Goal: Task Accomplishment & Management: Manage account settings

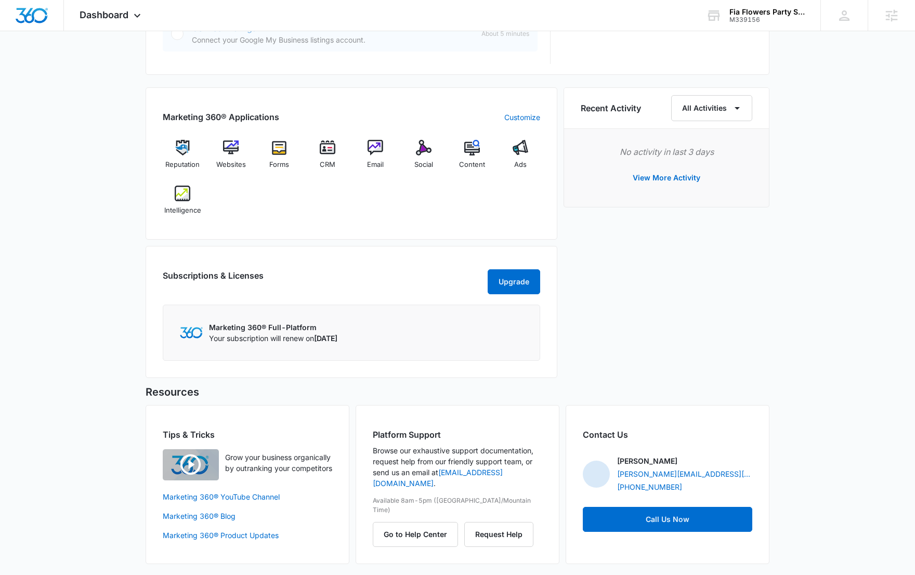
scroll to position [593, 0]
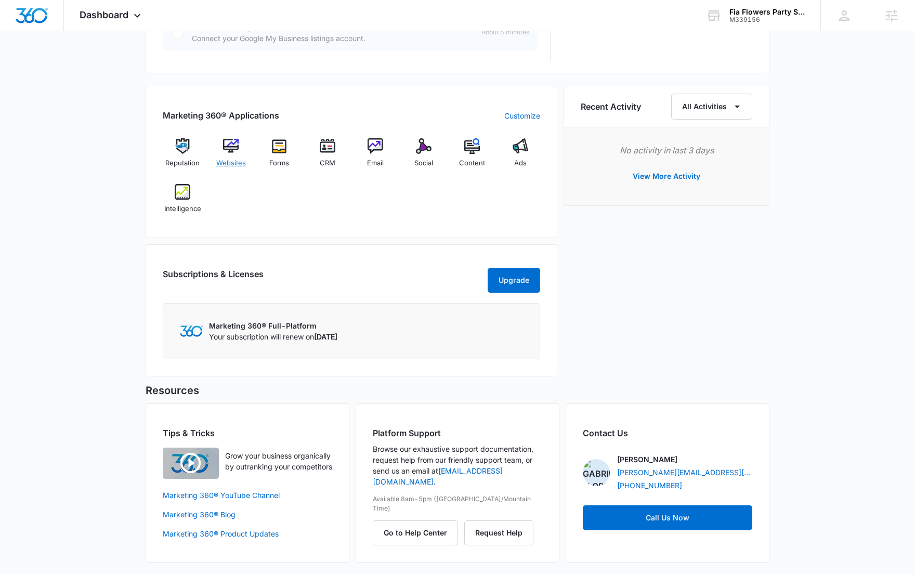
click at [241, 152] on div "Websites" at bounding box center [231, 156] width 40 height 37
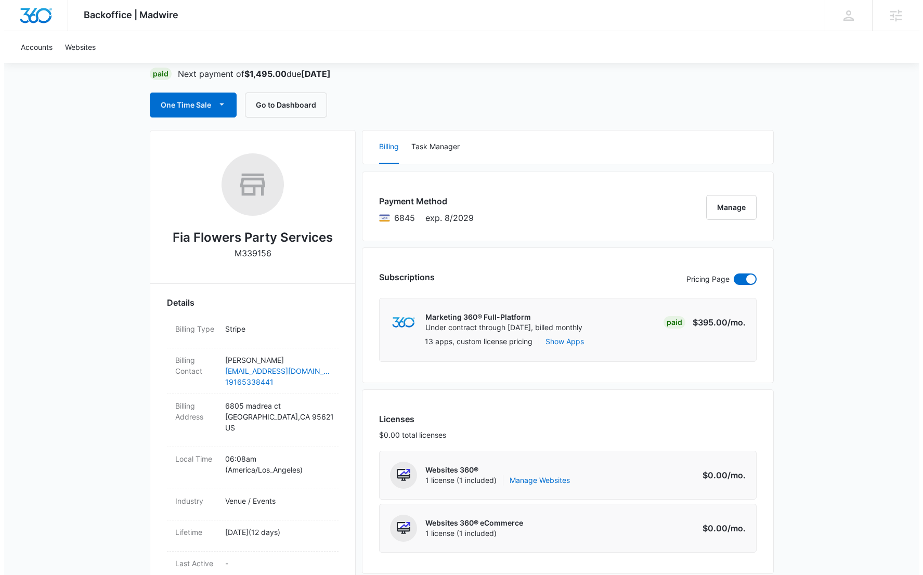
scroll to position [91, 0]
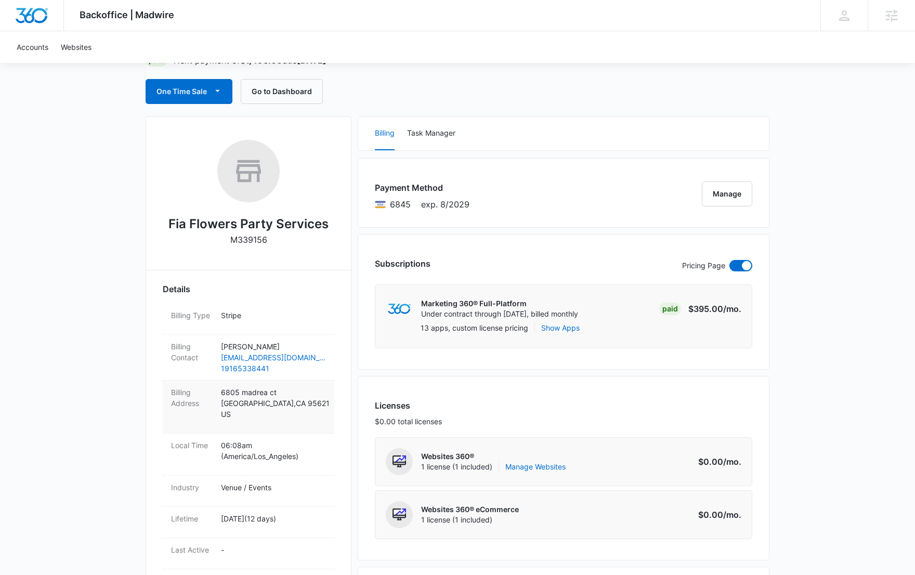
click at [275, 405] on p "6805 madrea ct Citrus heights , CA 95621 US" at bounding box center [273, 403] width 105 height 33
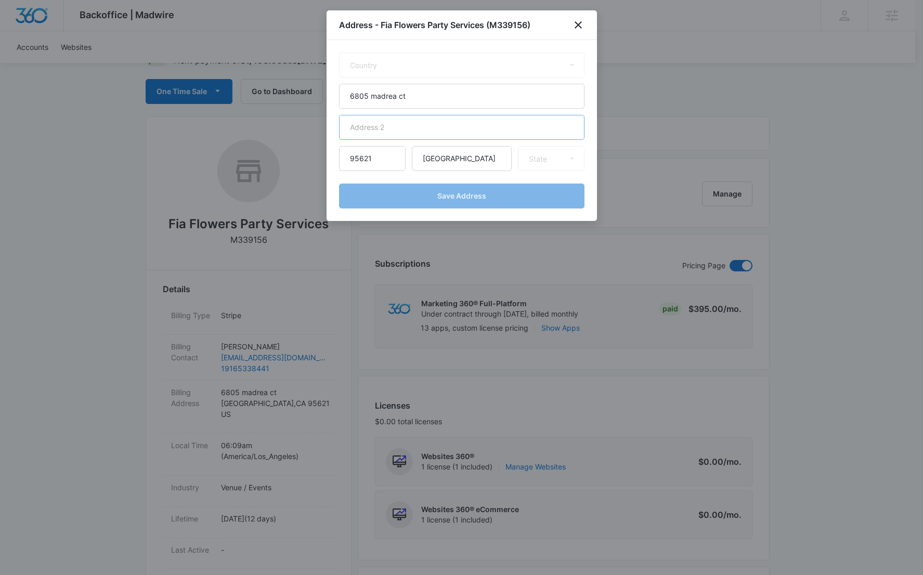
select select "US"
select select "CA"
click at [391, 97] on input "6805 madrea ct" at bounding box center [461, 96] width 245 height 25
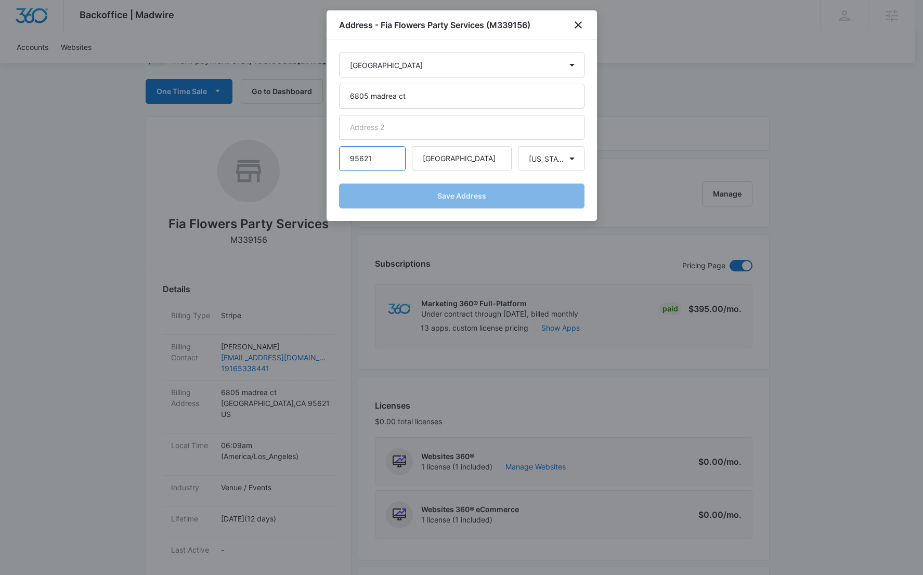
click at [356, 161] on input "95621" at bounding box center [372, 158] width 67 height 25
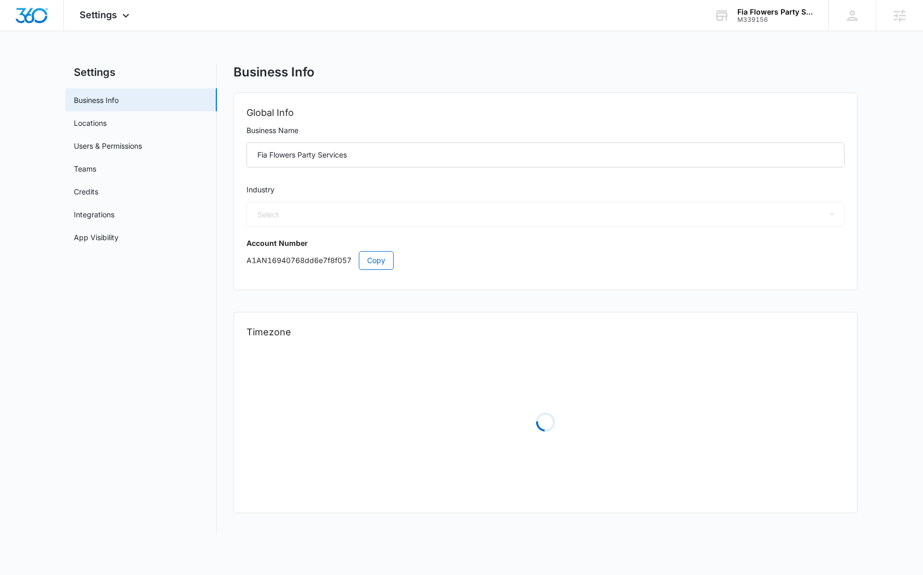
select select "24"
select select "US"
select select "America/Los_Angeles"
click at [131, 146] on link "Users & Permissions" at bounding box center [108, 145] width 68 height 11
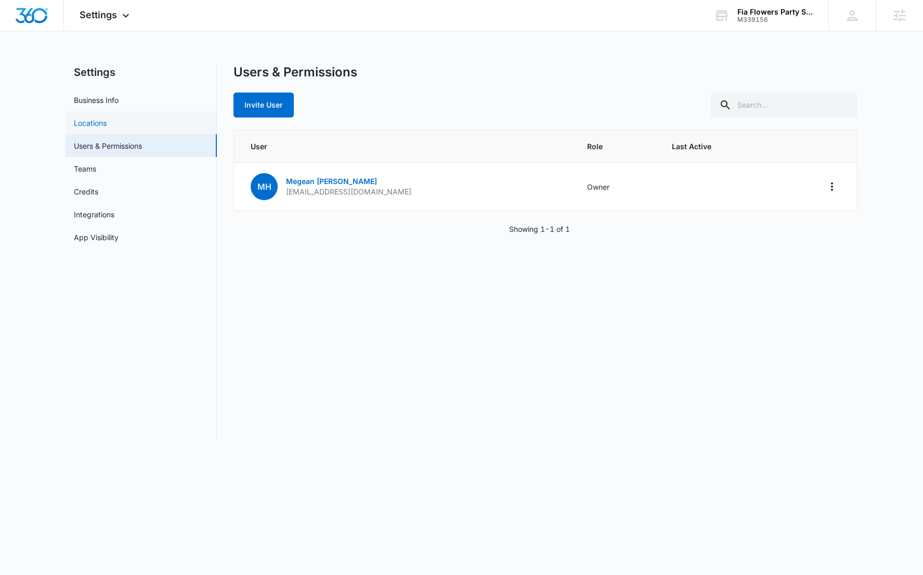
click at [107, 123] on link "Locations" at bounding box center [90, 123] width 33 height 11
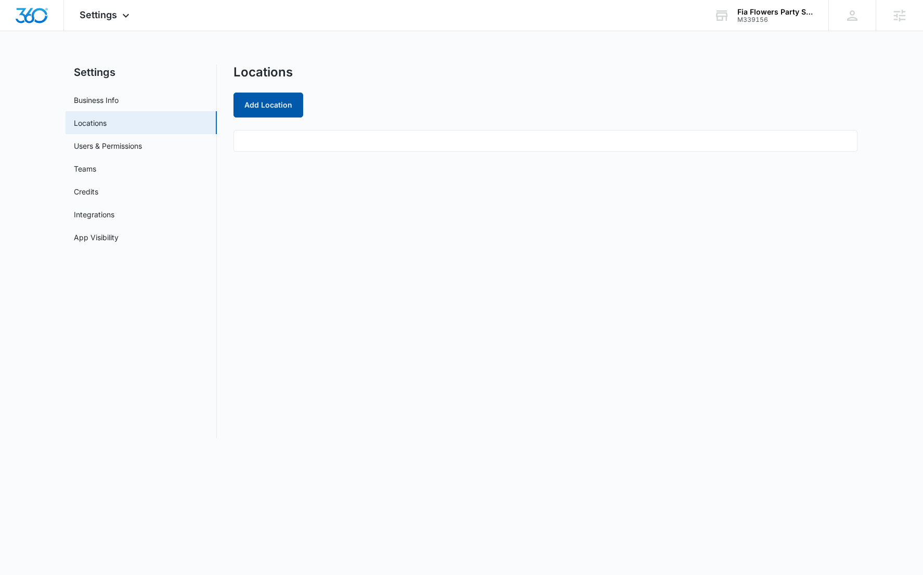
click at [286, 109] on button "Add Location" at bounding box center [269, 105] width 70 height 25
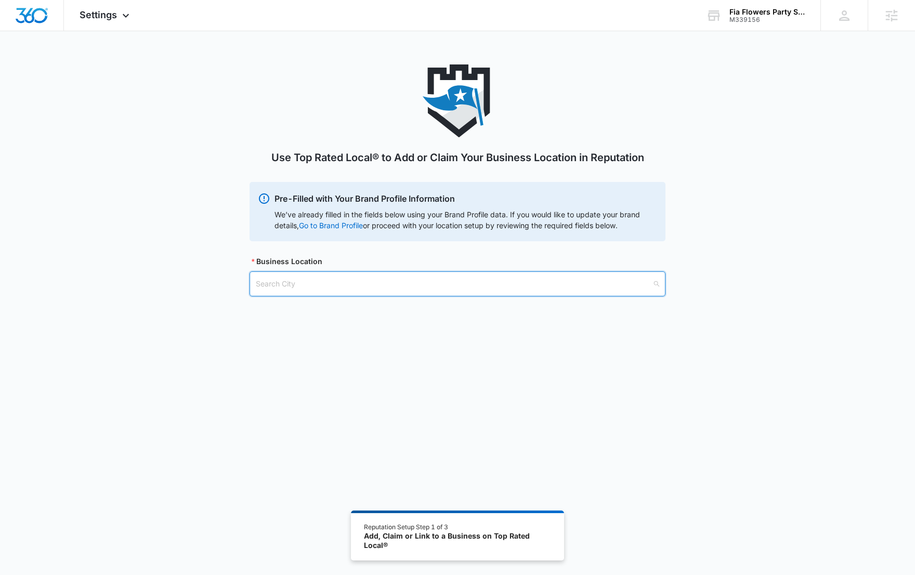
click at [436, 287] on input "search" at bounding box center [454, 284] width 396 height 24
type input "citrus"
click at [478, 328] on input "search" at bounding box center [454, 337] width 396 height 24
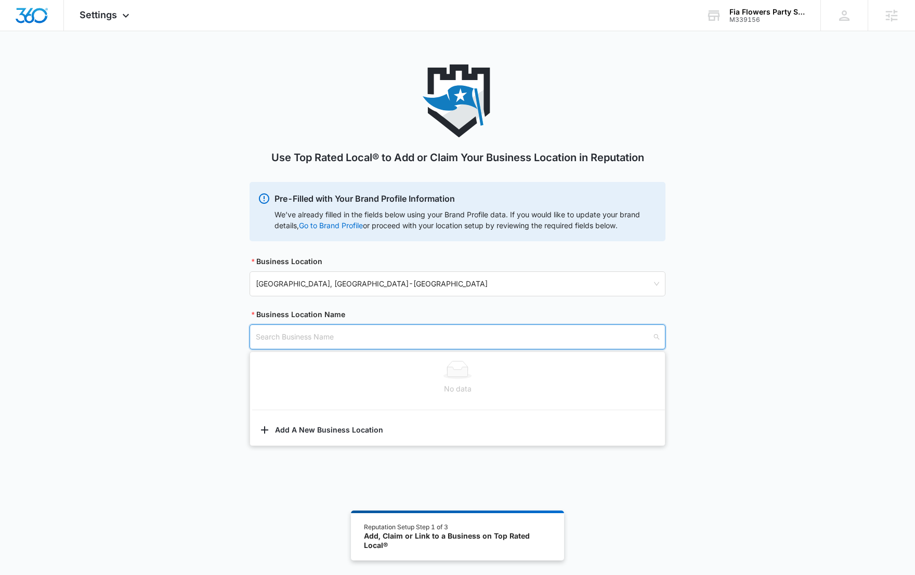
paste input "Fia Flowers Party Services"
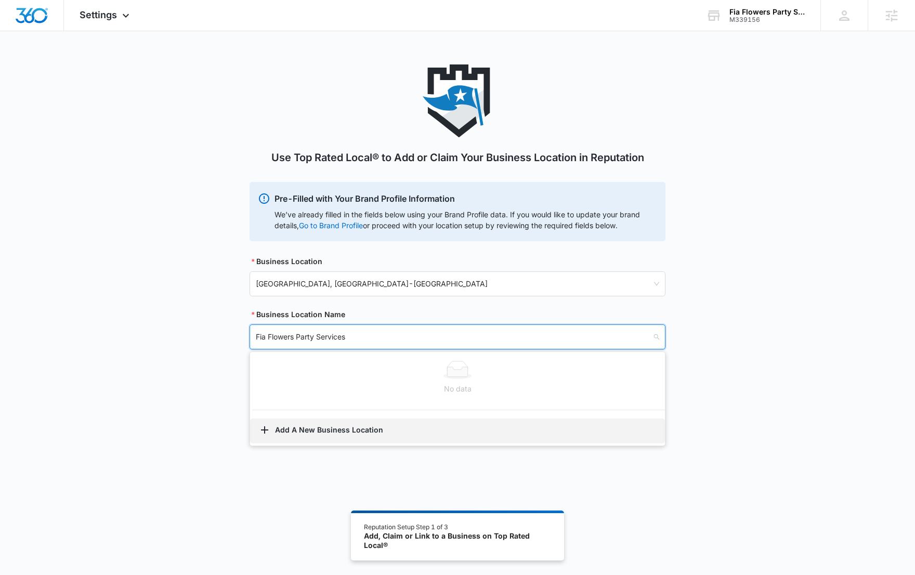
type input "Fia Flowers Party Services"
click at [369, 431] on button "Add A New Business Location" at bounding box center [457, 431] width 415 height 25
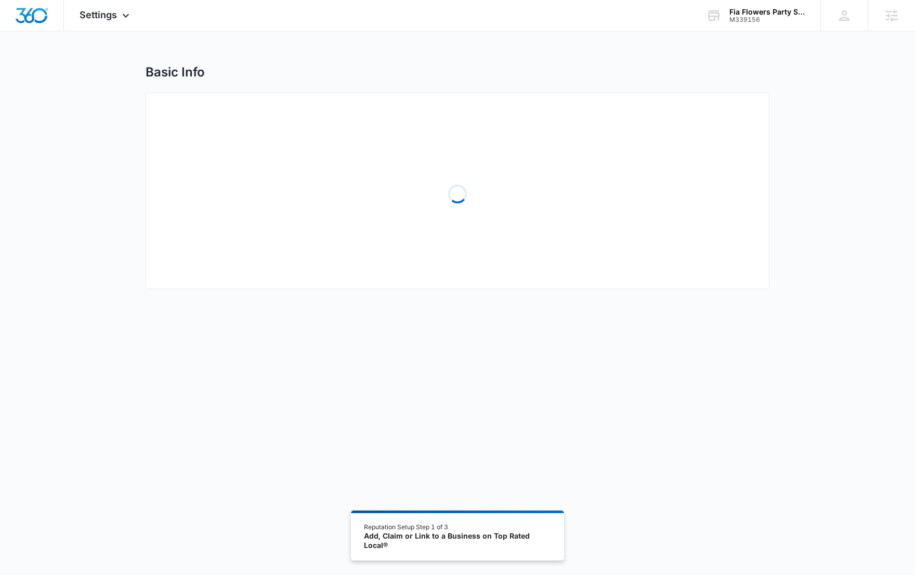
select select "California"
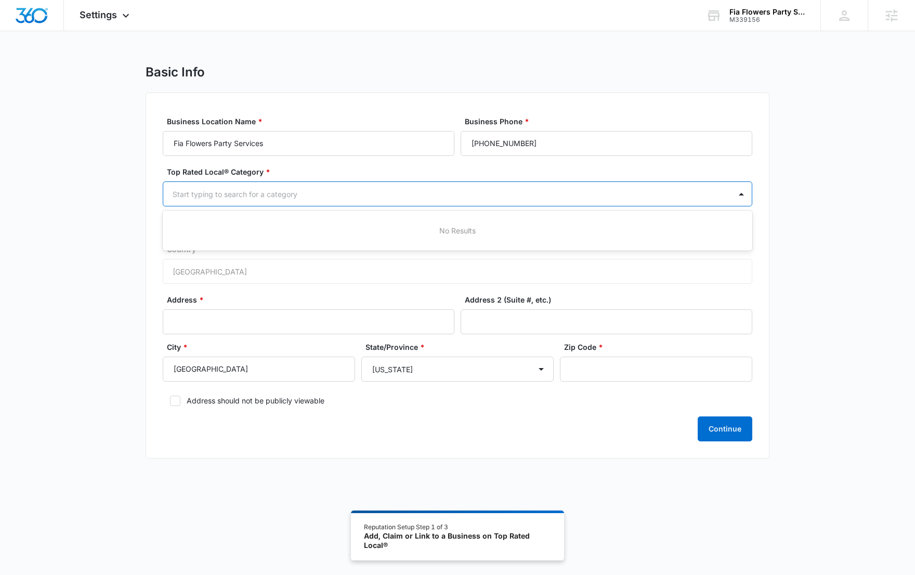
click at [370, 192] on div at bounding box center [445, 194] width 545 height 13
type input "even"
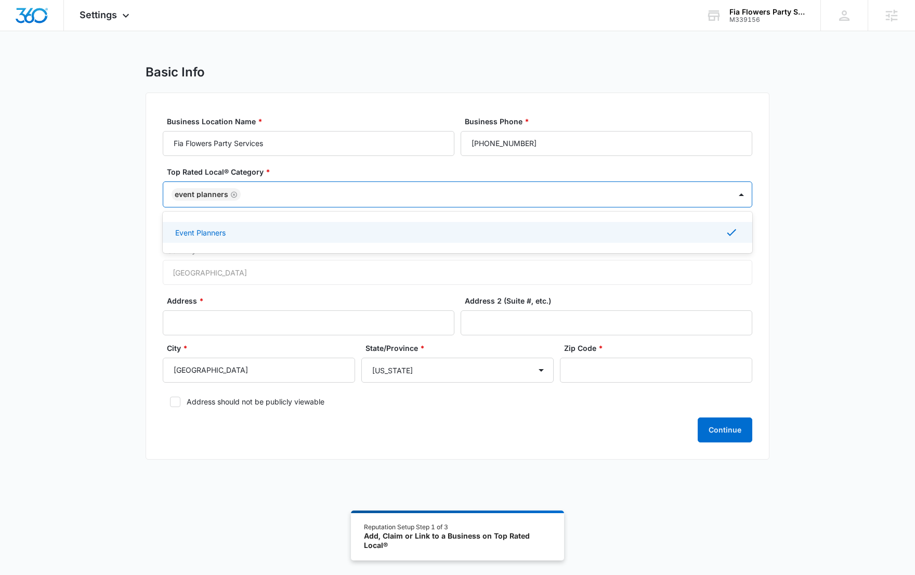
click at [230, 197] on icon "Remove Event Planners" at bounding box center [233, 195] width 7 height 8
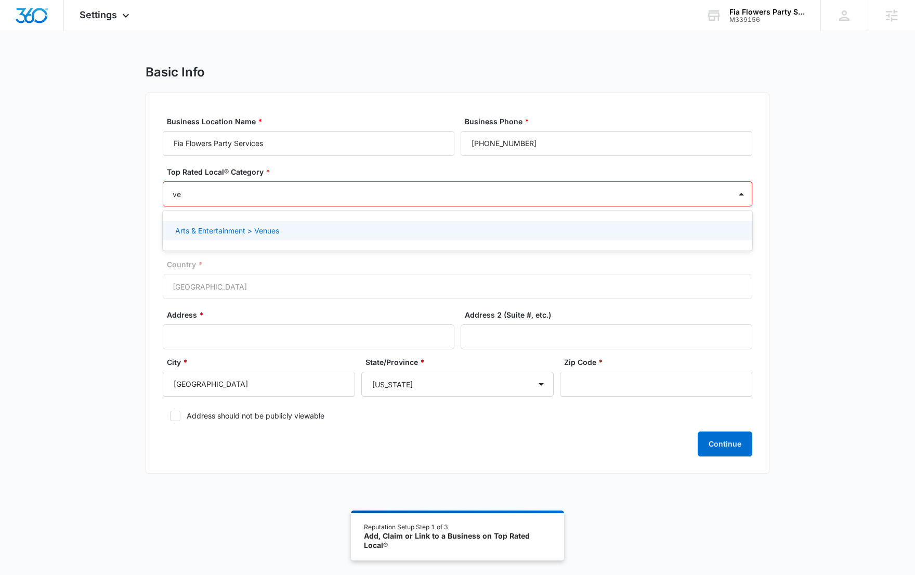
type input "v"
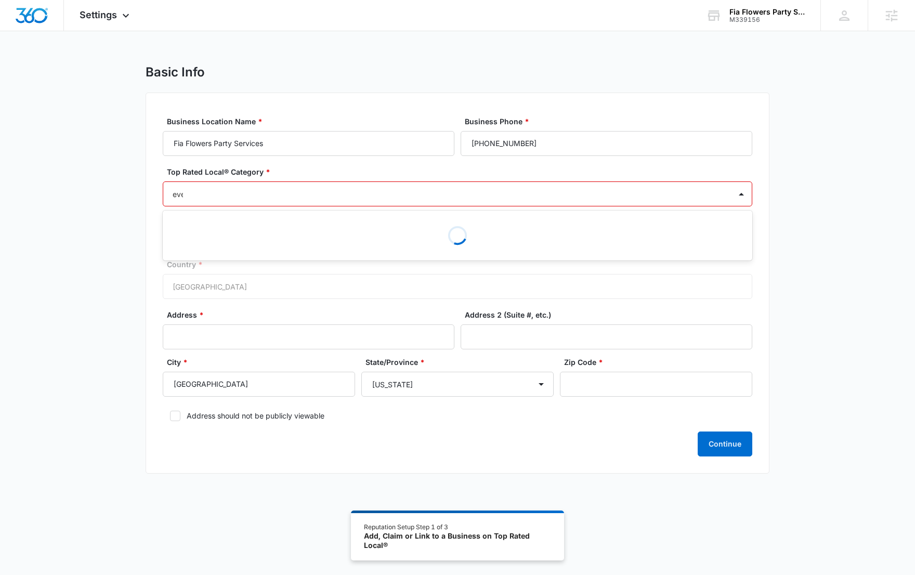
type input "even"
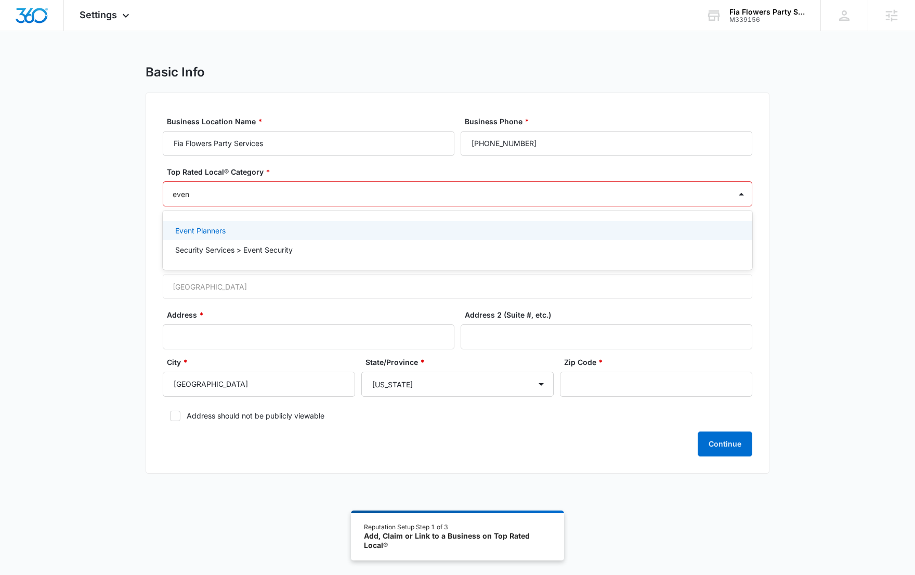
click at [210, 224] on div "Event Planners" at bounding box center [458, 230] width 590 height 19
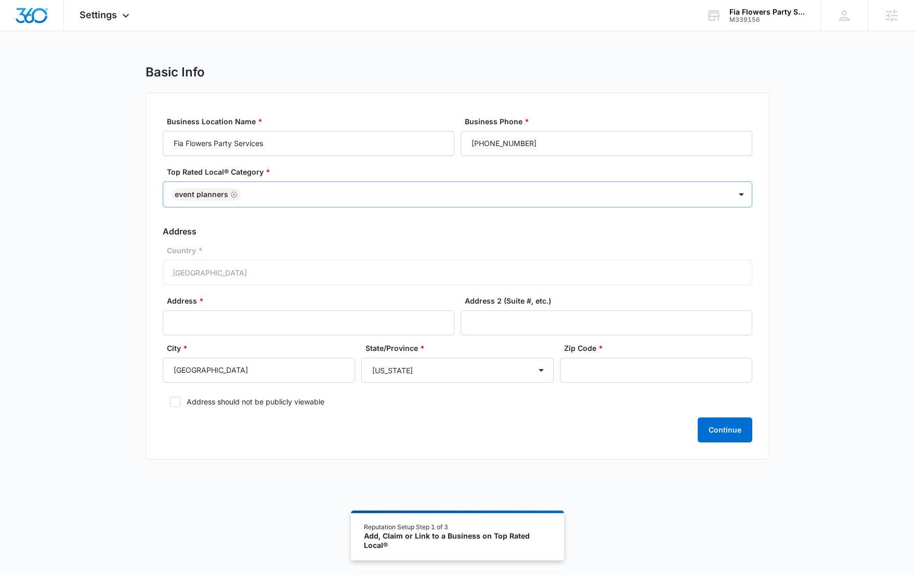
drag, startPoint x: 173, startPoint y: 403, endPoint x: 180, endPoint y: 401, distance: 8.1
click at [173, 403] on icon at bounding box center [175, 401] width 9 height 9
click at [170, 403] on input "Address should not be publicly viewable" at bounding box center [166, 401] width 7 height 7
checkbox input "true"
click at [332, 379] on input "Citrus Heights" at bounding box center [259, 370] width 192 height 25
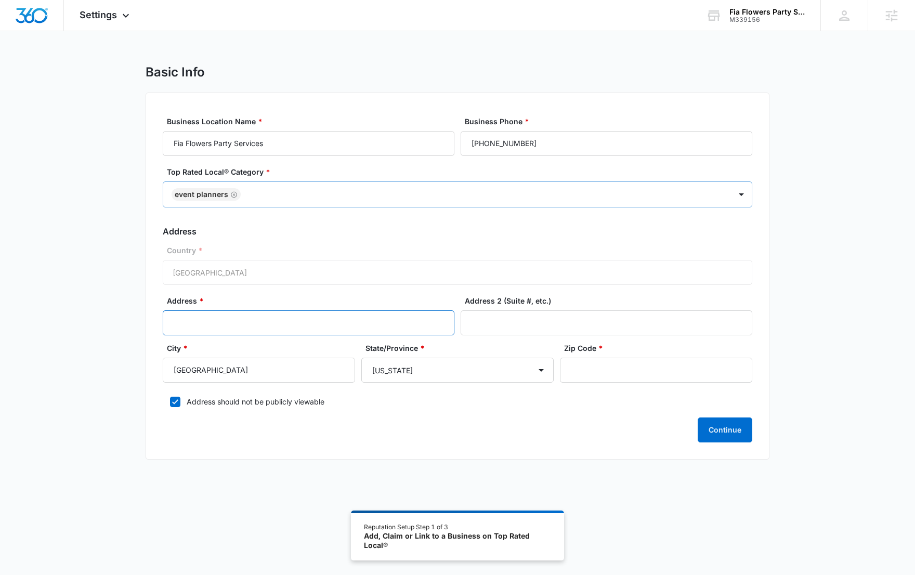
click at [308, 312] on input "Address *" at bounding box center [309, 322] width 292 height 25
type input "∫"
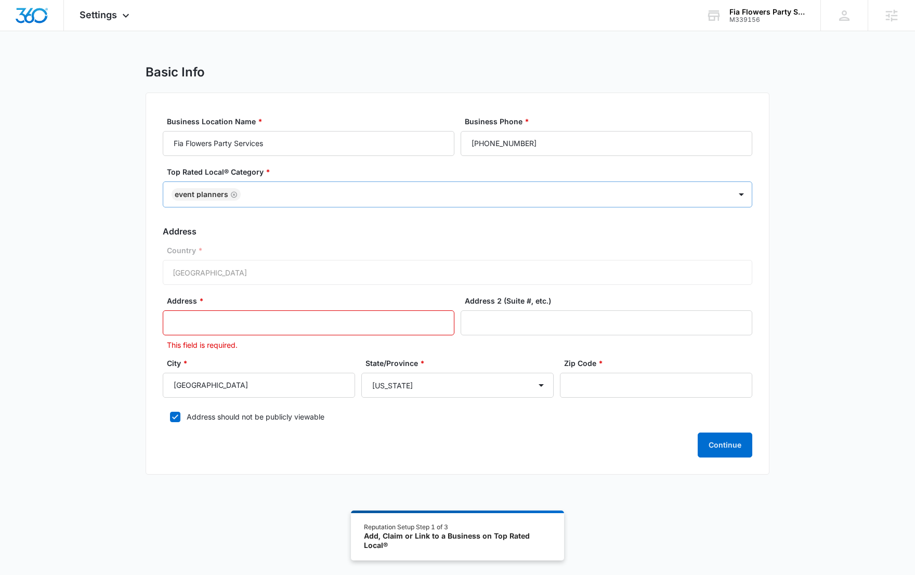
paste input "6805 madrea ct"
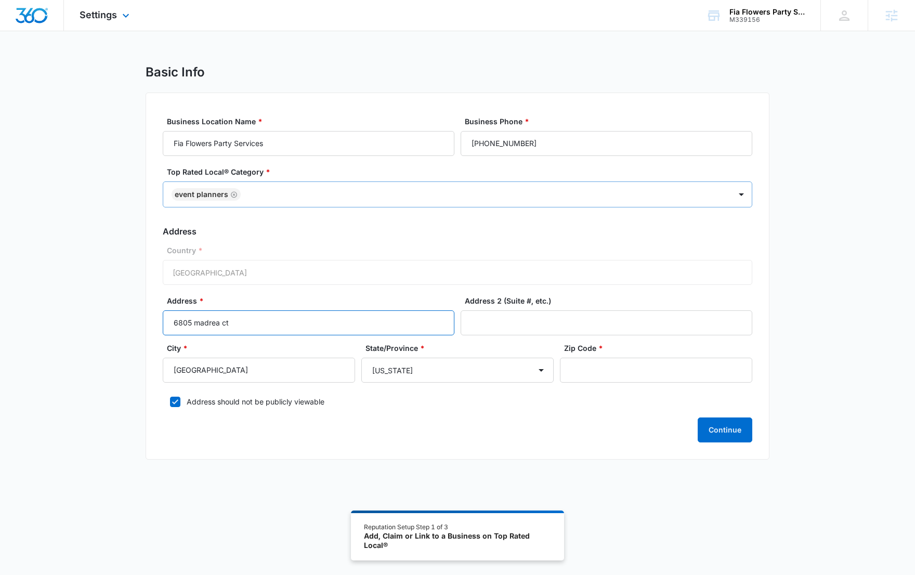
type input "6805 madrea ct"
click at [627, 366] on input "Zip Code *" at bounding box center [656, 370] width 192 height 25
paste input "95621"
type input "95621"
click at [717, 429] on button "Continue" at bounding box center [725, 430] width 55 height 25
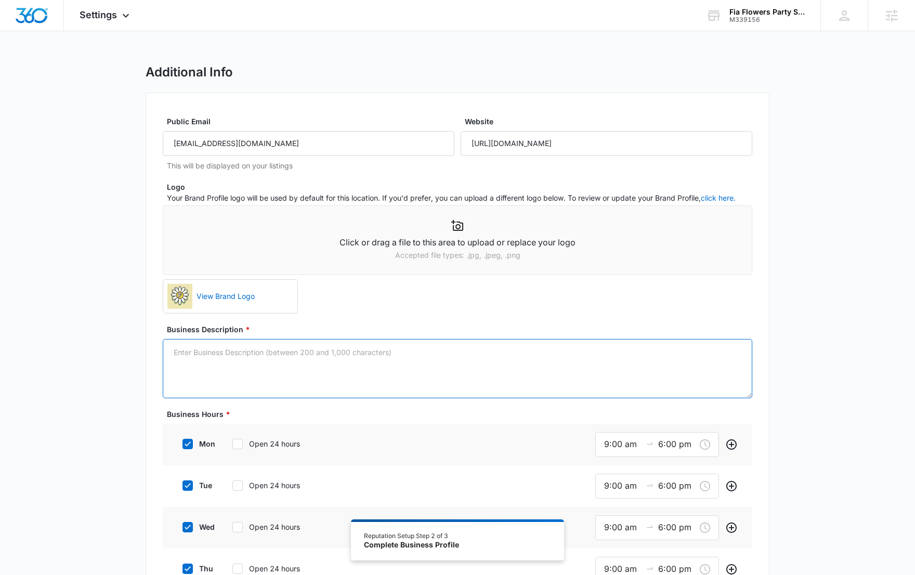
click at [404, 358] on textarea "Business Description *" at bounding box center [458, 368] width 590 height 59
paste textarea "Founded in the heart of Sacramento, CA, our mission has always been simple: to …"
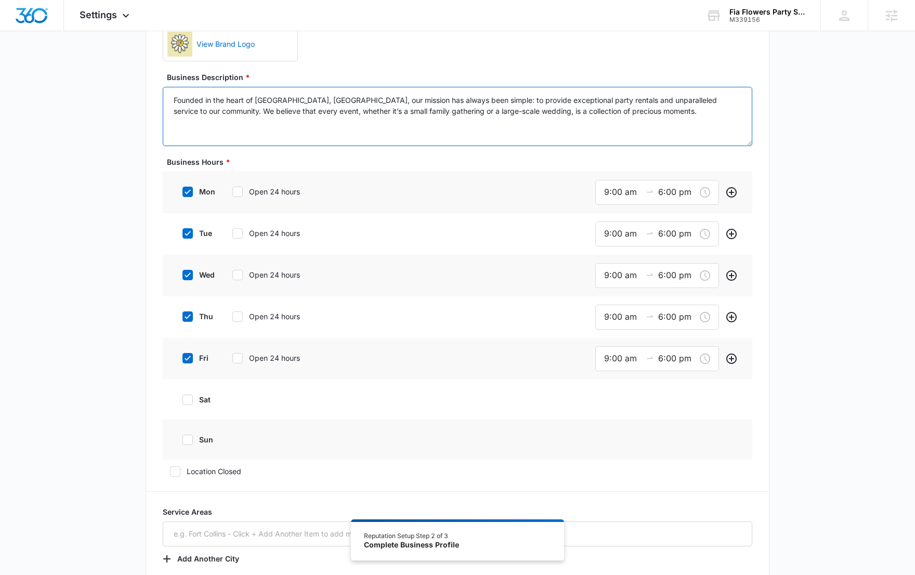
scroll to position [257, 0]
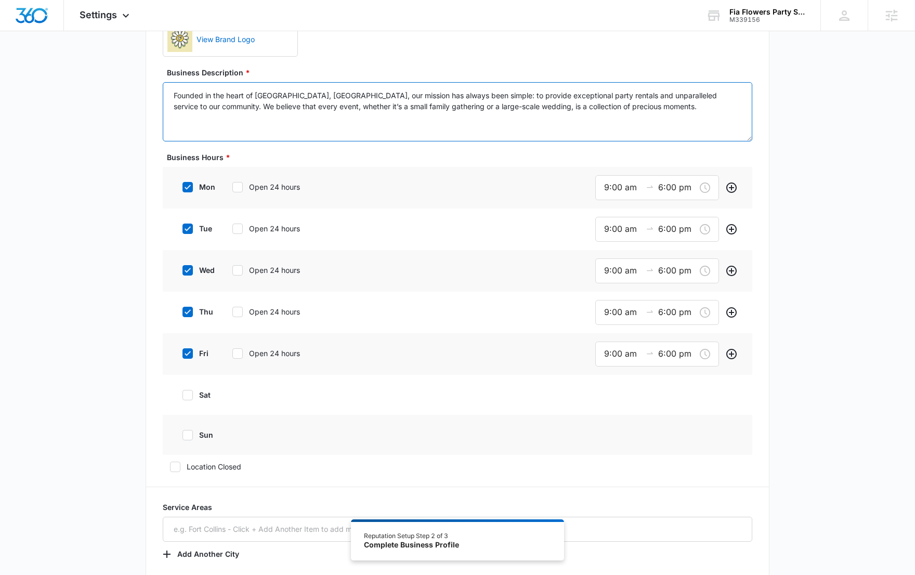
type textarea "Founded in the heart of Sacramento, CA, our mission has always been simple: to …"
click at [239, 183] on icon at bounding box center [237, 187] width 9 height 9
click at [232, 184] on input "Open 24 hours" at bounding box center [228, 187] width 7 height 7
checkbox input "true"
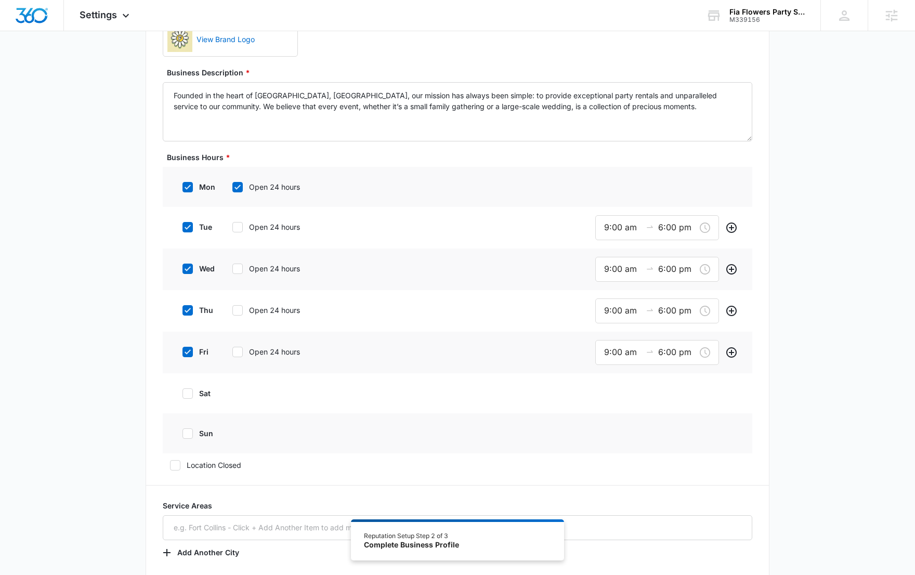
click at [238, 223] on icon at bounding box center [237, 227] width 9 height 9
click at [232, 224] on input "Open 24 hours" at bounding box center [228, 227] width 7 height 7
checkbox input "true"
click at [237, 268] on icon at bounding box center [238, 267] width 6 height 5
click at [232, 268] on input "Open 24 hours" at bounding box center [228, 267] width 7 height 7
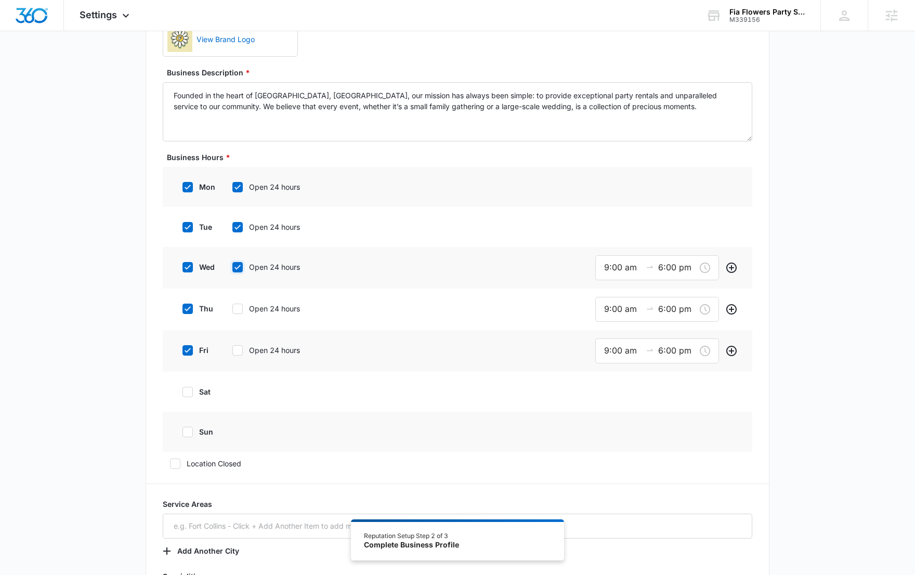
checkbox input "true"
click at [237, 312] on label "Open 24 hours" at bounding box center [274, 307] width 99 height 11
click at [232, 311] on input "Open 24 hours" at bounding box center [228, 307] width 7 height 7
checkbox input "true"
click at [243, 356] on div "fri Open 24 hours" at bounding box center [253, 346] width 157 height 23
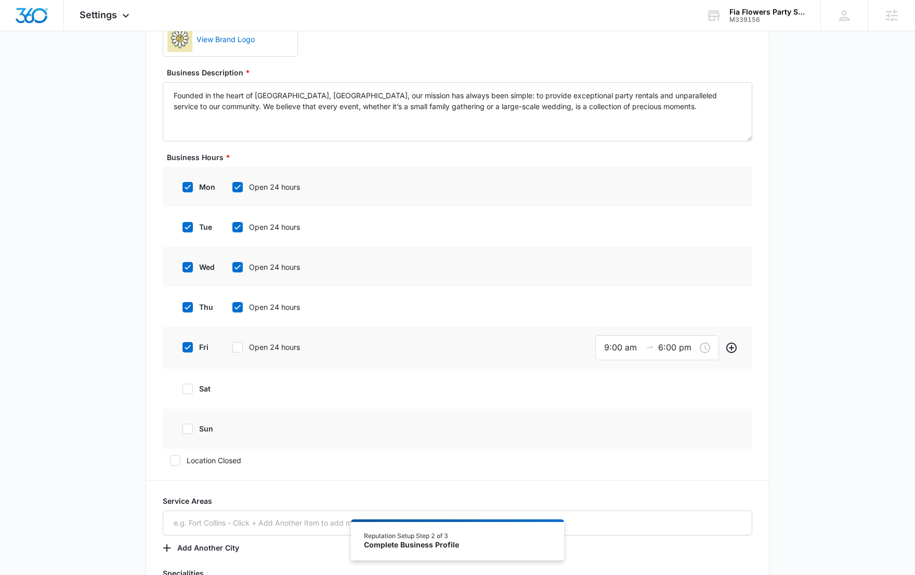
click at [241, 346] on icon at bounding box center [237, 347] width 9 height 9
click at [232, 346] on input "Open 24 hours" at bounding box center [228, 347] width 7 height 7
checkbox input "true"
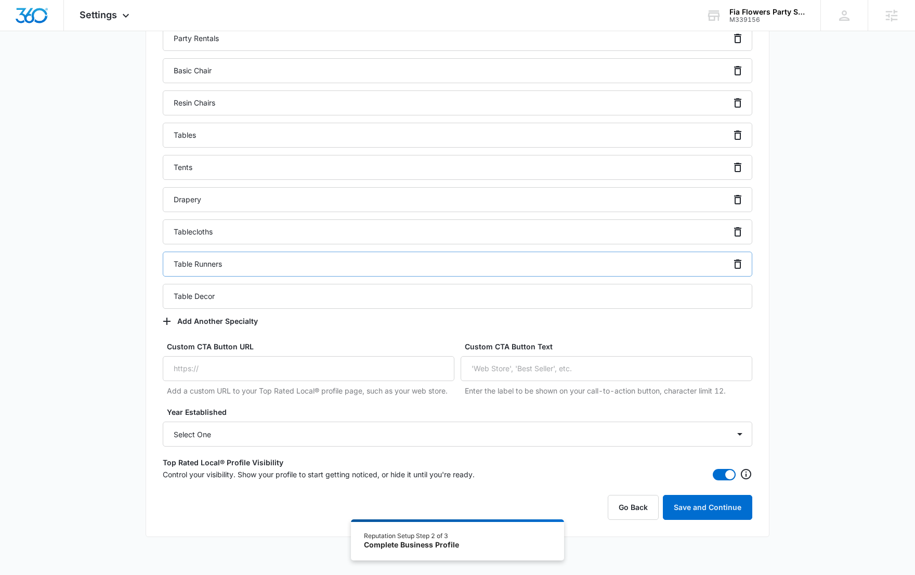
scroll to position [832, 0]
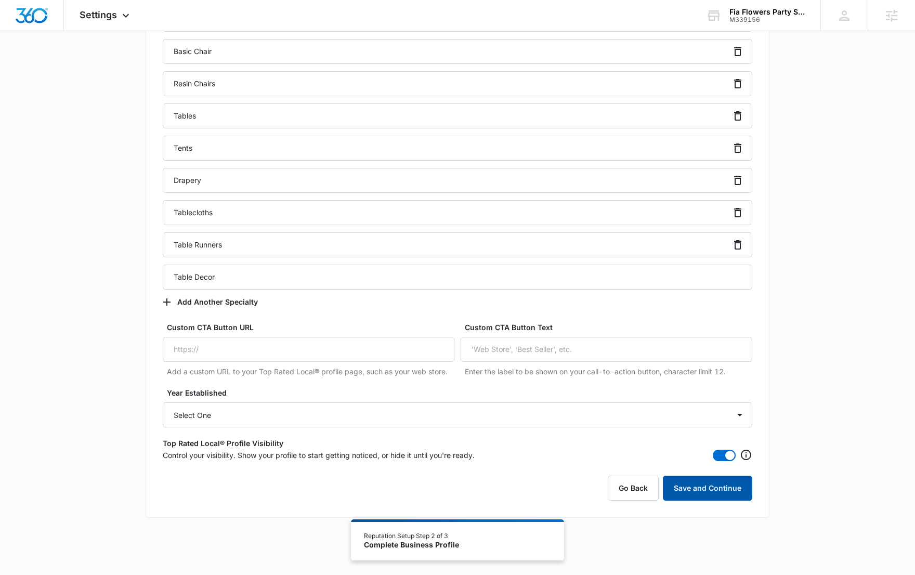
click at [701, 490] on button "Save and Continue" at bounding box center [707, 488] width 89 height 25
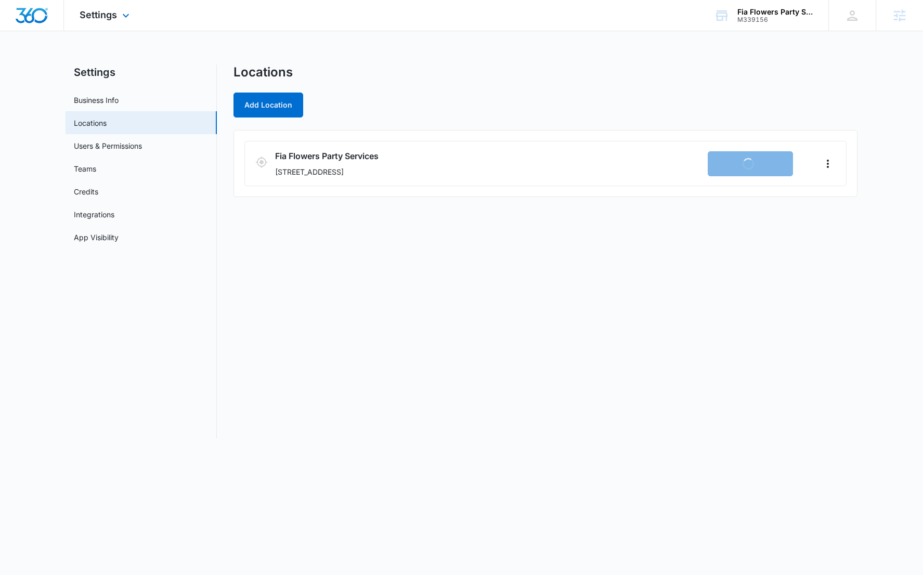
click at [118, 15] on div "Settings Apps Reputation Websites Forms CRM Email Social Content Ads Intelligen…" at bounding box center [106, 15] width 84 height 31
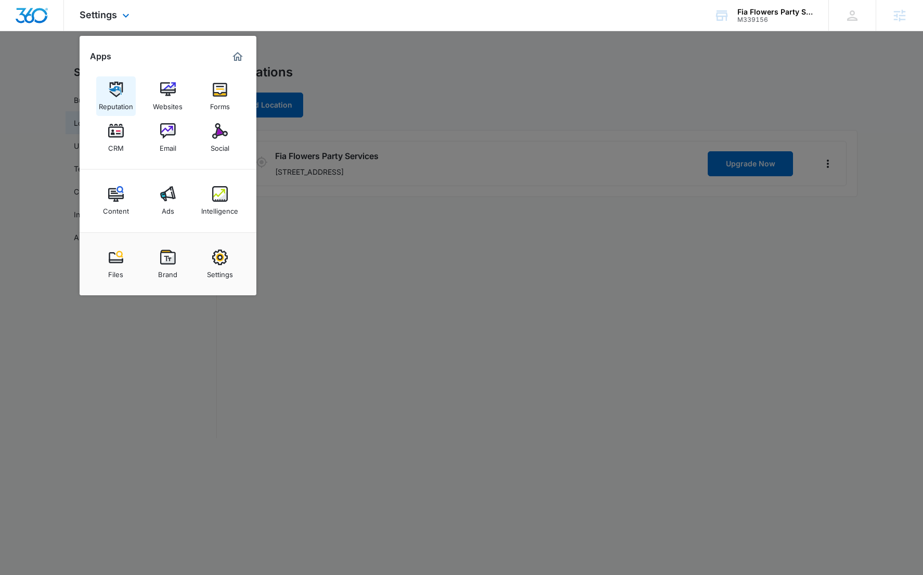
click at [124, 93] on link "Reputation" at bounding box center [116, 96] width 40 height 40
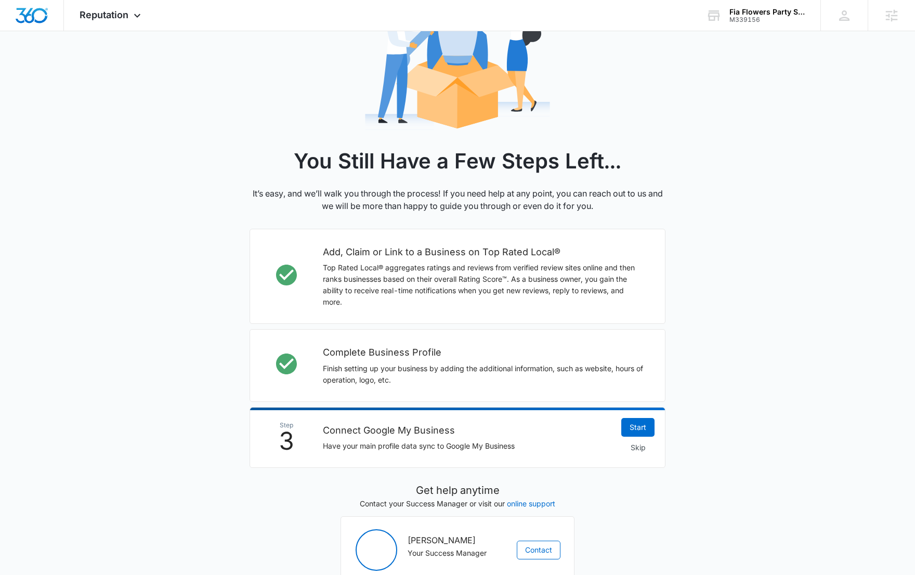
scroll to position [166, 0]
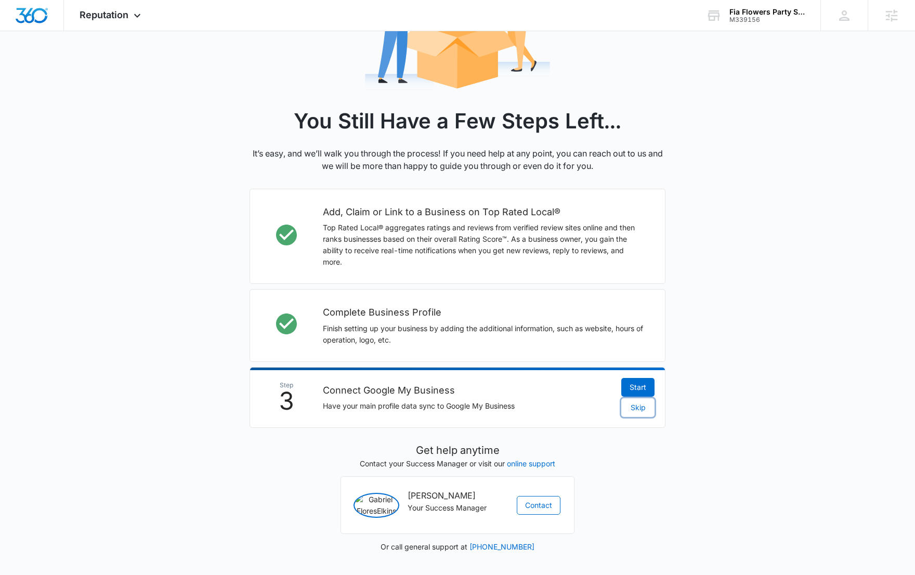
click at [640, 402] on span "Skip" at bounding box center [638, 407] width 15 height 11
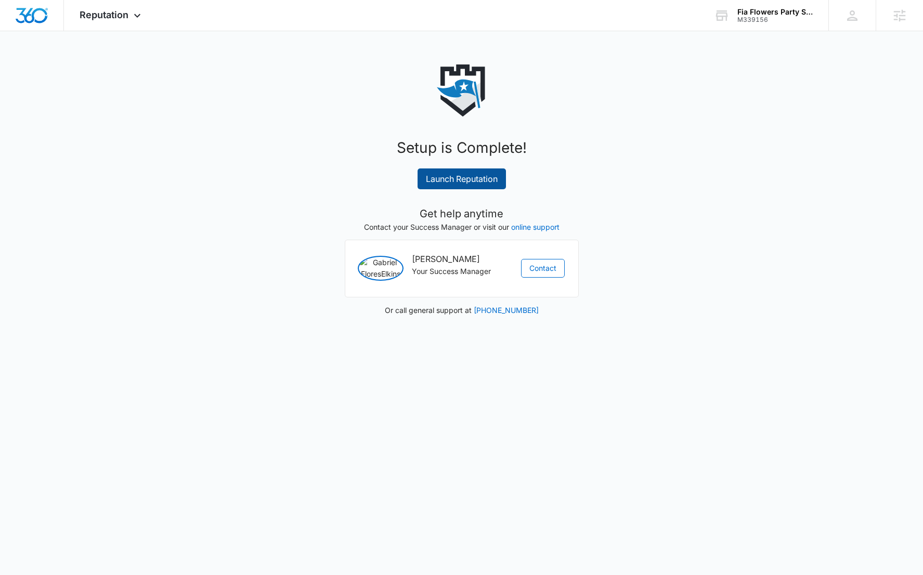
click at [490, 183] on link "Launch Reputation" at bounding box center [462, 179] width 88 height 21
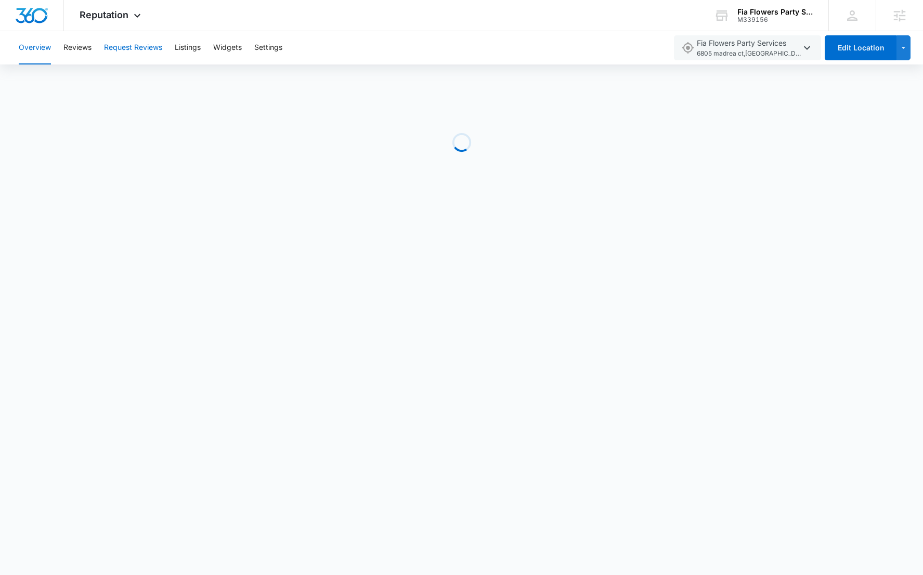
click at [134, 48] on button "Request Reviews" at bounding box center [133, 47] width 58 height 33
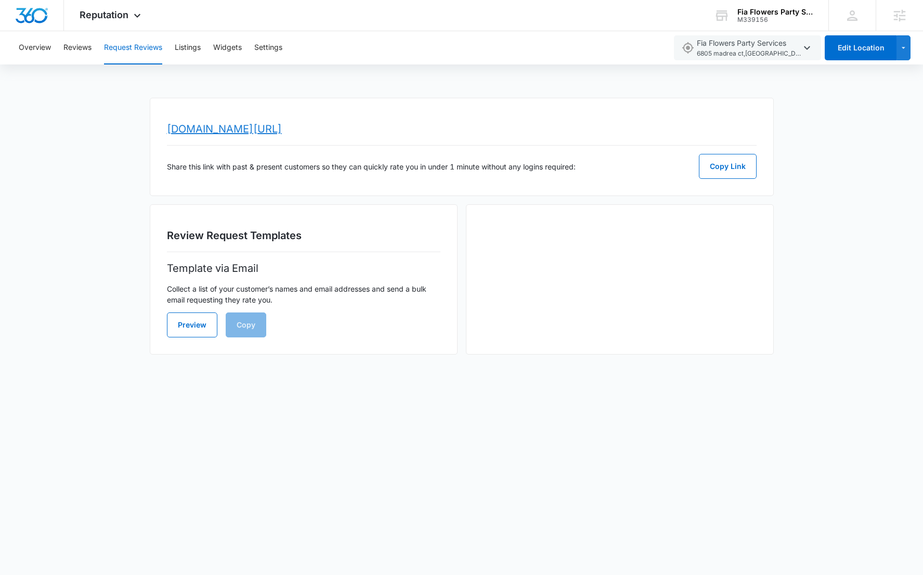
click at [225, 131] on link "www.topratedlocal.com/review/fia-flowers-party-services-reviews" at bounding box center [224, 129] width 115 height 12
click at [87, 19] on span "Reputation" at bounding box center [104, 14] width 49 height 11
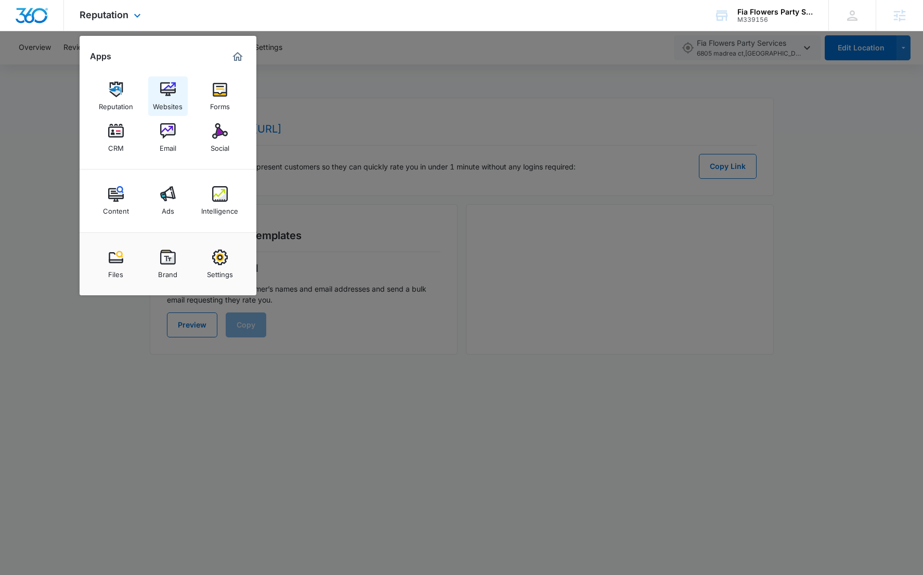
click at [175, 92] on link "Websites" at bounding box center [168, 96] width 40 height 40
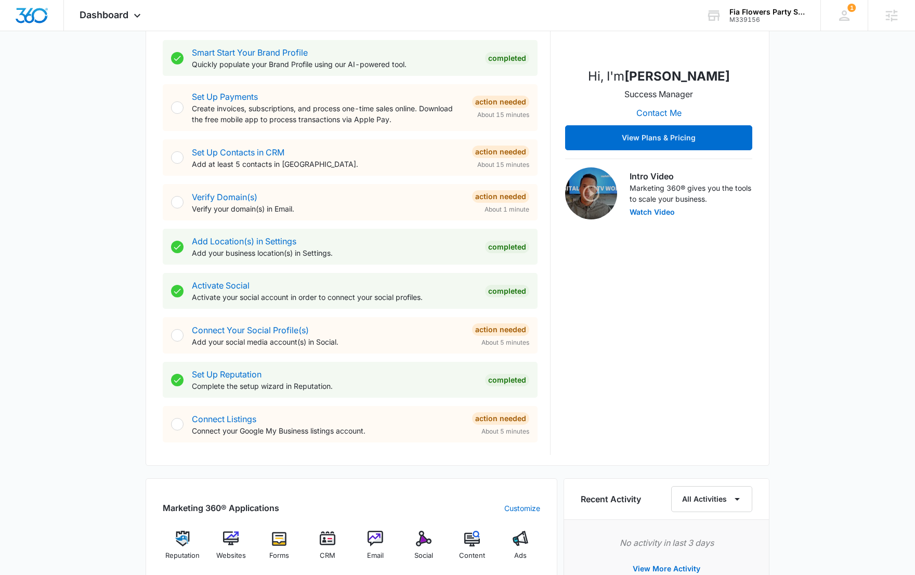
scroll to position [286, 0]
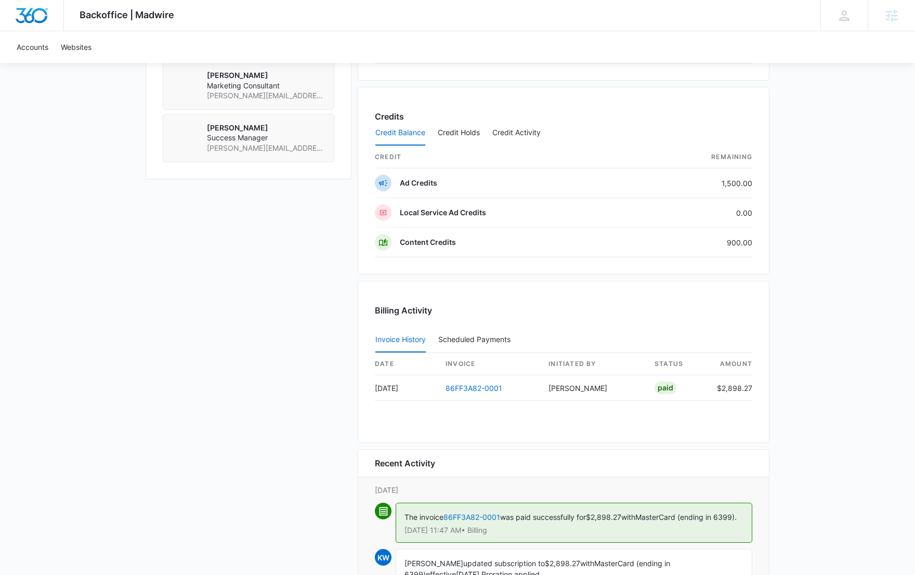
scroll to position [661, 0]
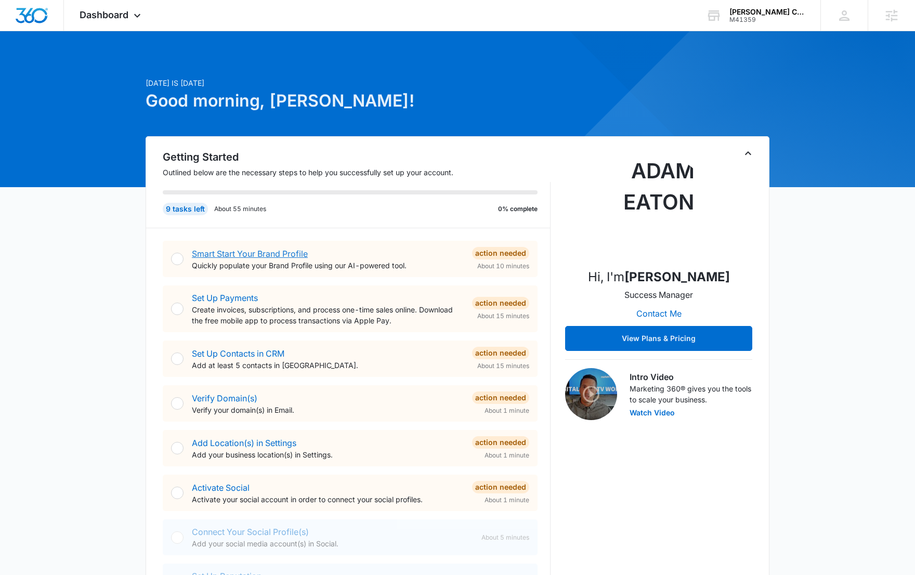
click at [273, 252] on link "Smart Start Your Brand Profile" at bounding box center [250, 254] width 116 height 10
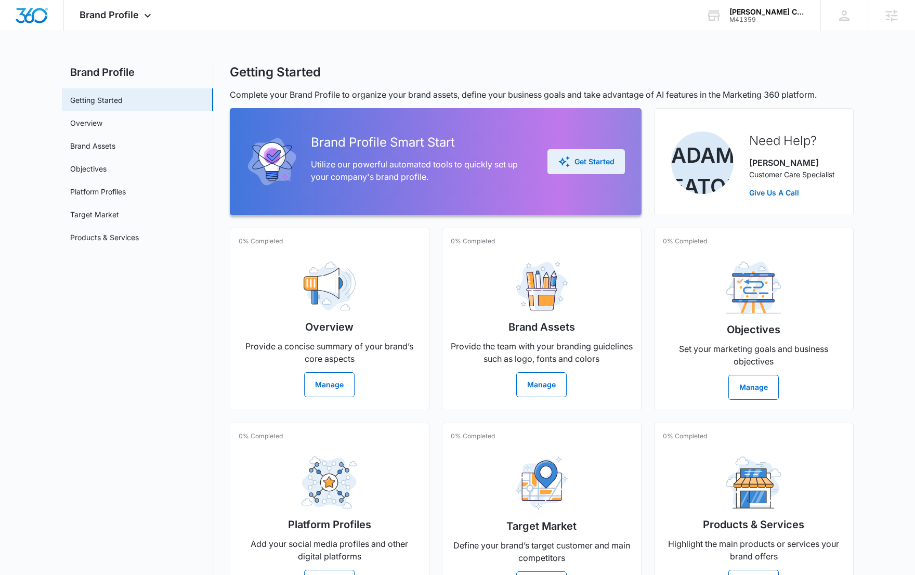
click at [606, 161] on div "Get Started" at bounding box center [586, 162] width 57 height 12
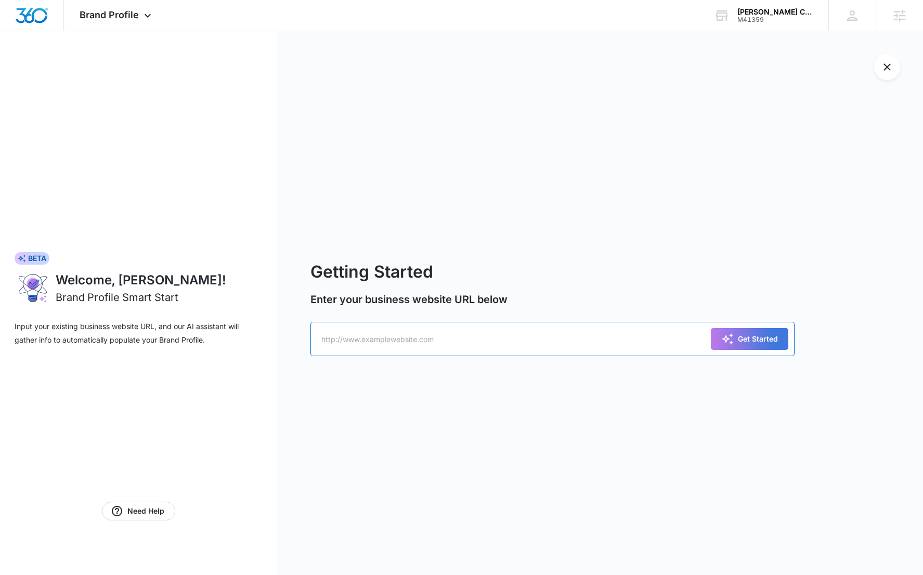
click at [539, 347] on input "text" at bounding box center [552, 339] width 485 height 34
paste input "[URL][DOMAIN_NAME]"
type input "[URL][DOMAIN_NAME]"
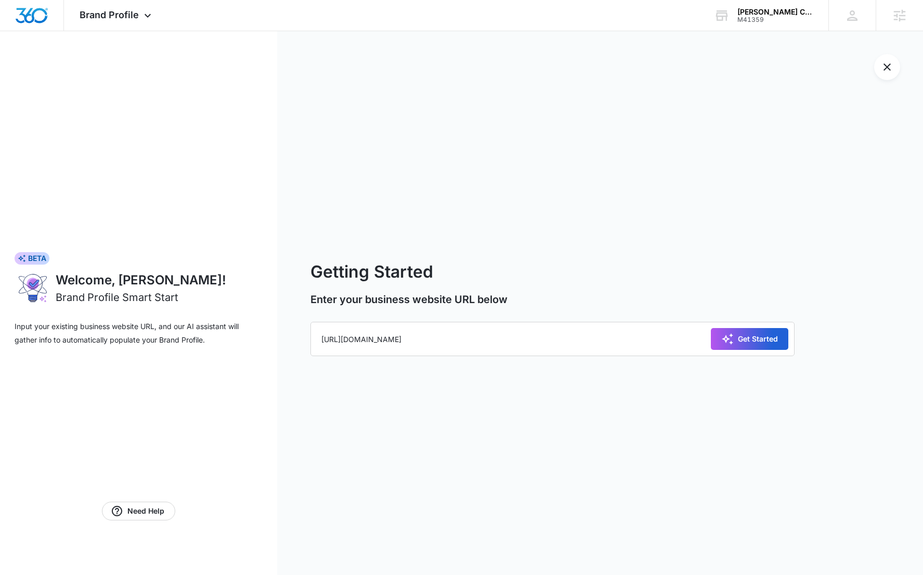
click at [757, 343] on div "Get Started" at bounding box center [749, 339] width 57 height 12
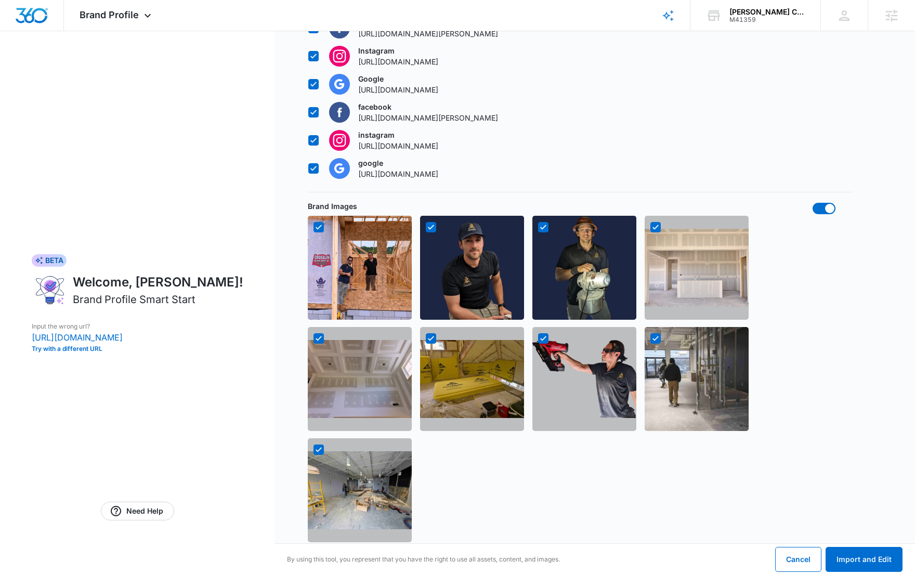
scroll to position [793, 0]
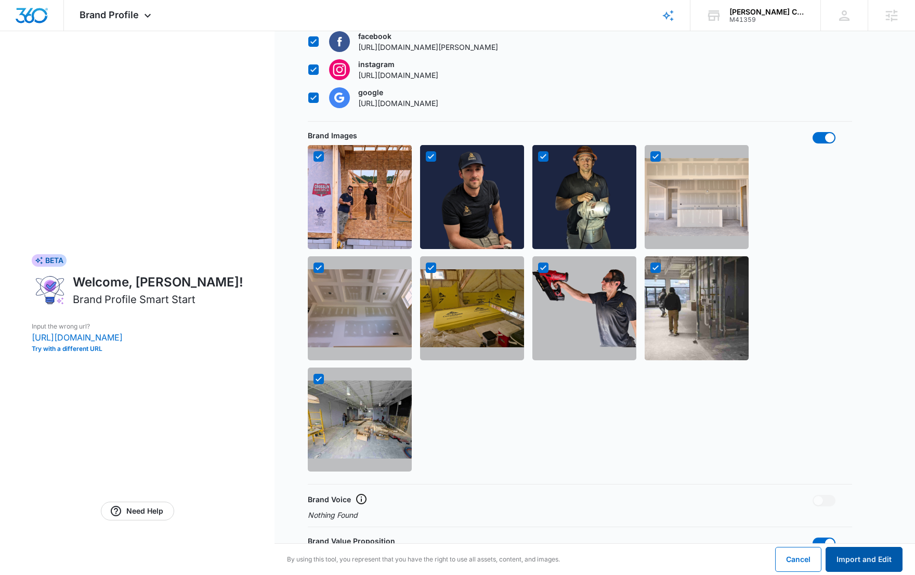
click at [869, 567] on button "Import and Edit" at bounding box center [864, 559] width 77 height 25
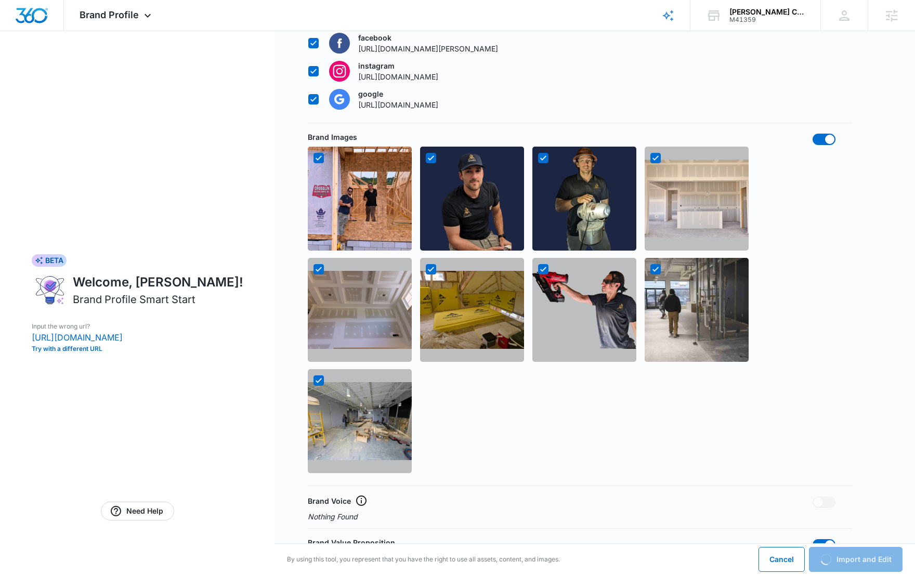
scroll to position [791, 0]
click at [469, 49] on p "[URL][DOMAIN_NAME][PERSON_NAME]" at bounding box center [428, 49] width 140 height 11
click at [308, 44] on input "facebook [URL][DOMAIN_NAME][PERSON_NAME]" at bounding box center [308, 44] width 1 height 1
checkbox input "false"
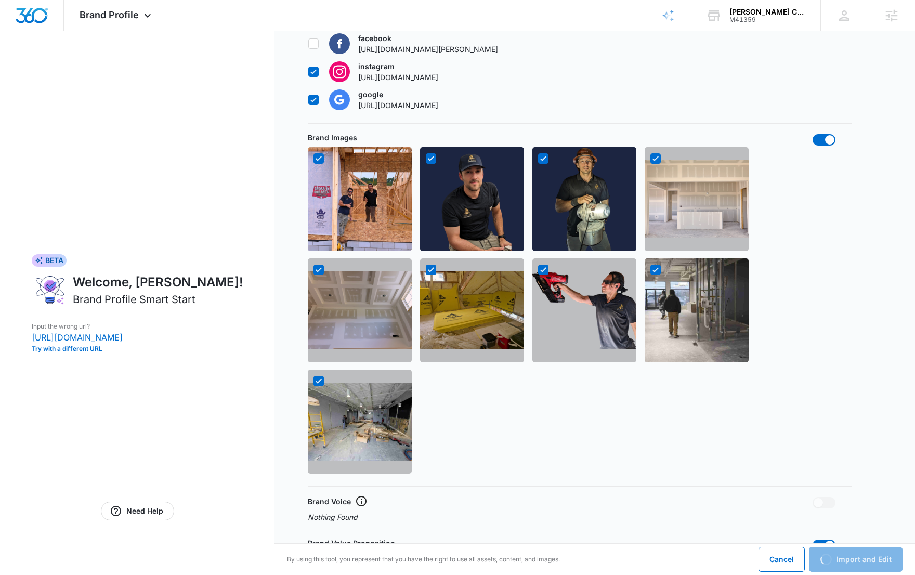
click at [455, 49] on p "[URL][DOMAIN_NAME][PERSON_NAME]" at bounding box center [428, 49] width 140 height 11
click at [308, 44] on input "facebook [URL][DOMAIN_NAME][PERSON_NAME]" at bounding box center [308, 44] width 1 height 1
checkbox input "true"
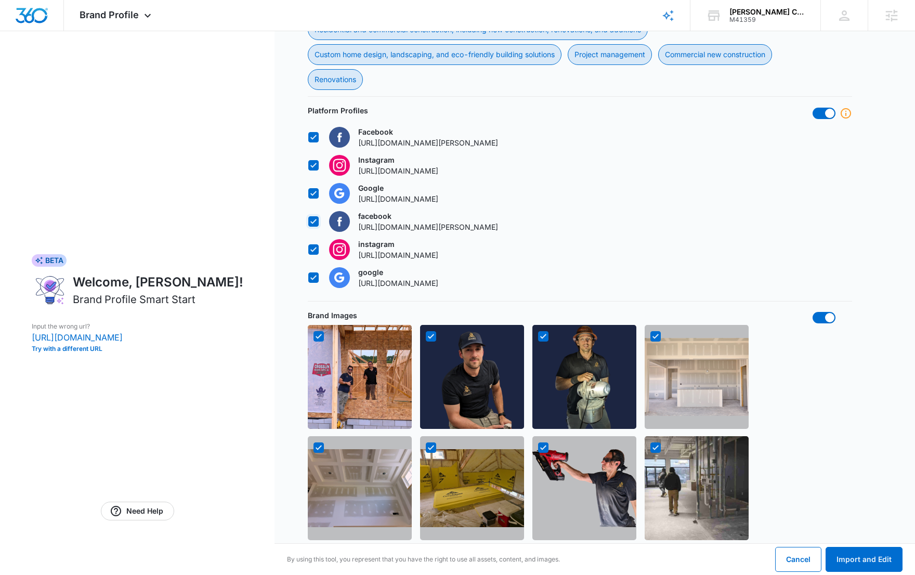
scroll to position [530, 0]
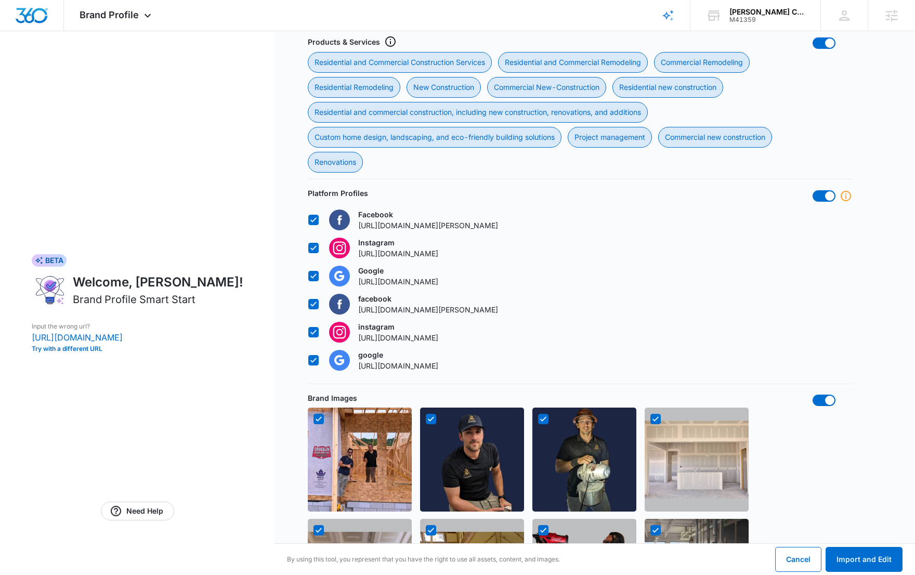
click at [310, 210] on label "Facebook [URL][DOMAIN_NAME][PERSON_NAME]" at bounding box center [403, 220] width 190 height 22
click at [308, 220] on input "Facebook [URL][DOMAIN_NAME][PERSON_NAME]" at bounding box center [308, 220] width 1 height 1
checkbox input "false"
drag, startPoint x: 316, startPoint y: 273, endPoint x: 316, endPoint y: 266, distance: 6.8
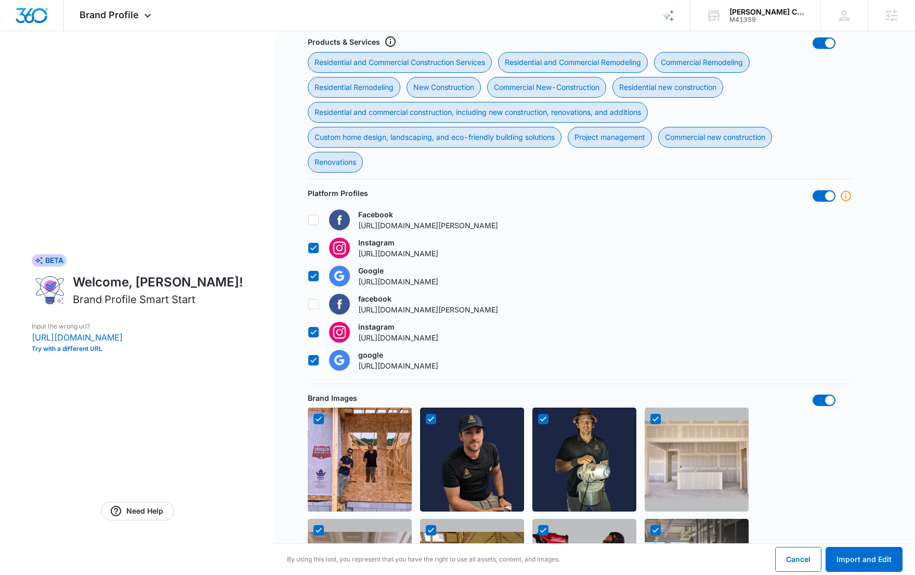
click at [316, 273] on icon at bounding box center [313, 275] width 9 height 9
click at [308, 276] on input "Google [URL][DOMAIN_NAME]" at bounding box center [308, 276] width 1 height 1
checkbox input "false"
click at [316, 254] on label "Instagram [URL][DOMAIN_NAME]" at bounding box center [403, 248] width 190 height 22
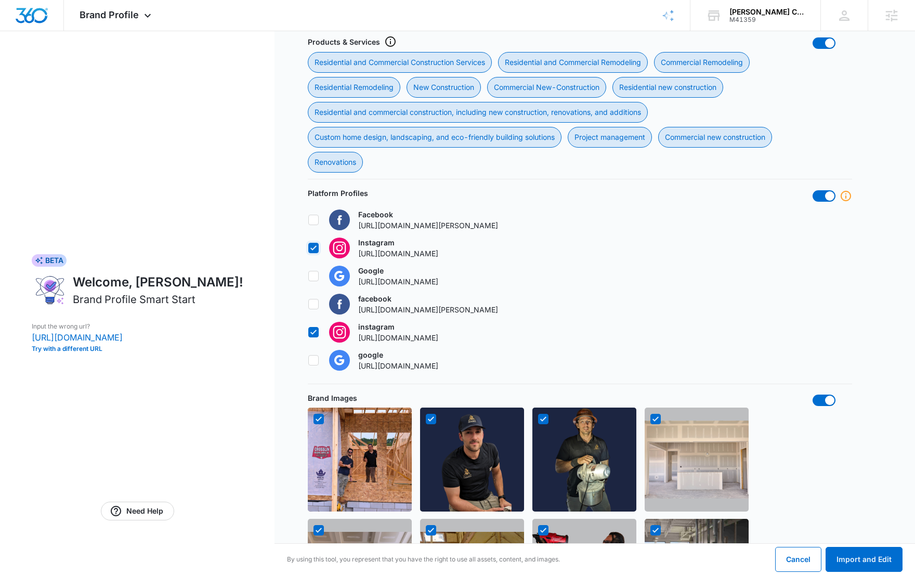
click at [308, 249] on input "Instagram [URL][DOMAIN_NAME]" at bounding box center [308, 248] width 1 height 1
checkbox input "false"
click at [864, 556] on button "Import and Edit" at bounding box center [864, 559] width 77 height 25
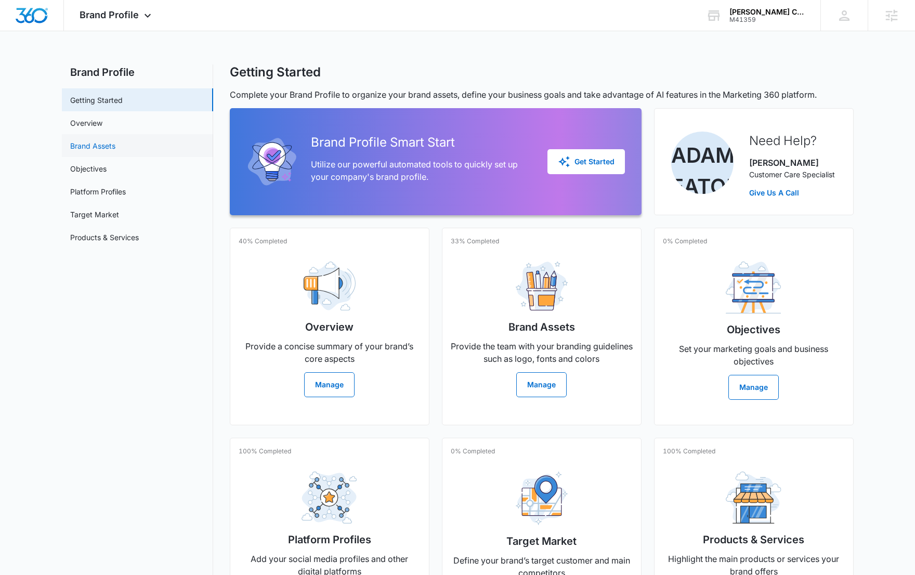
click at [110, 149] on link "Brand Assets" at bounding box center [92, 145] width 45 height 11
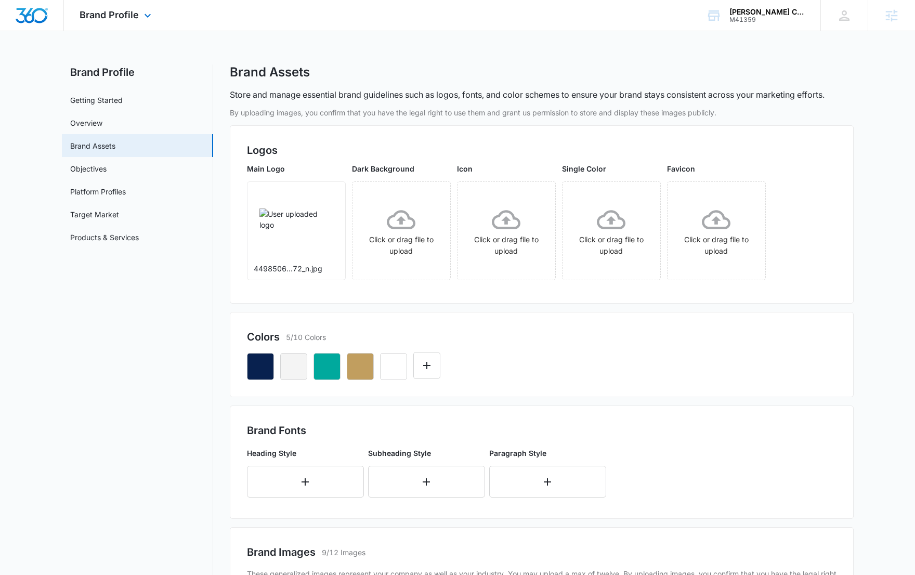
click at [34, 16] on img "Dashboard" at bounding box center [31, 16] width 33 height 16
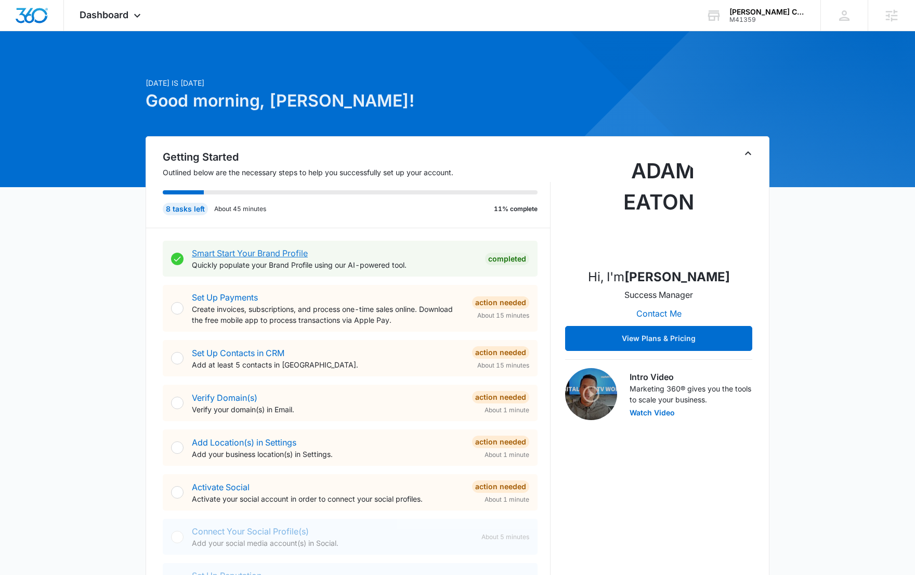
click at [288, 255] on link "Smart Start Your Brand Profile" at bounding box center [250, 253] width 116 height 10
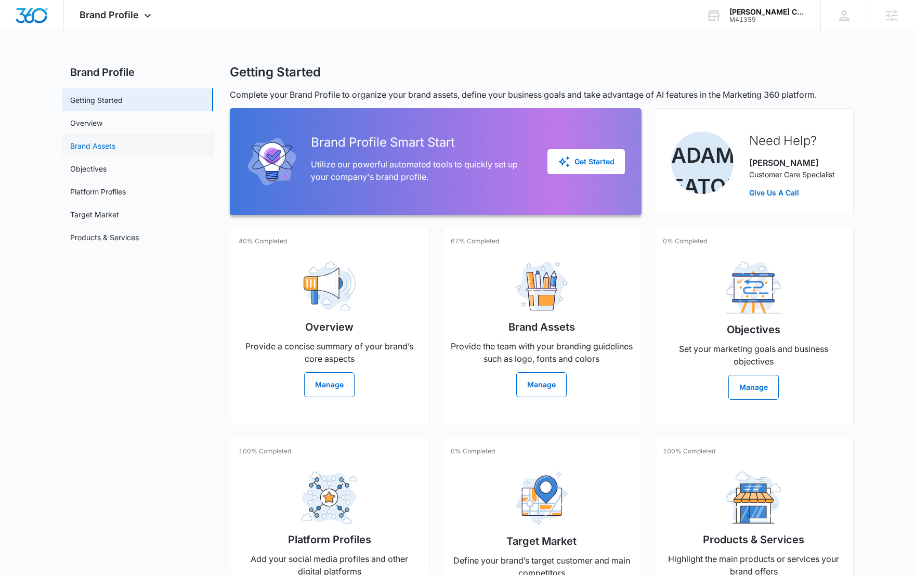
click at [111, 151] on link "Brand Assets" at bounding box center [92, 145] width 45 height 11
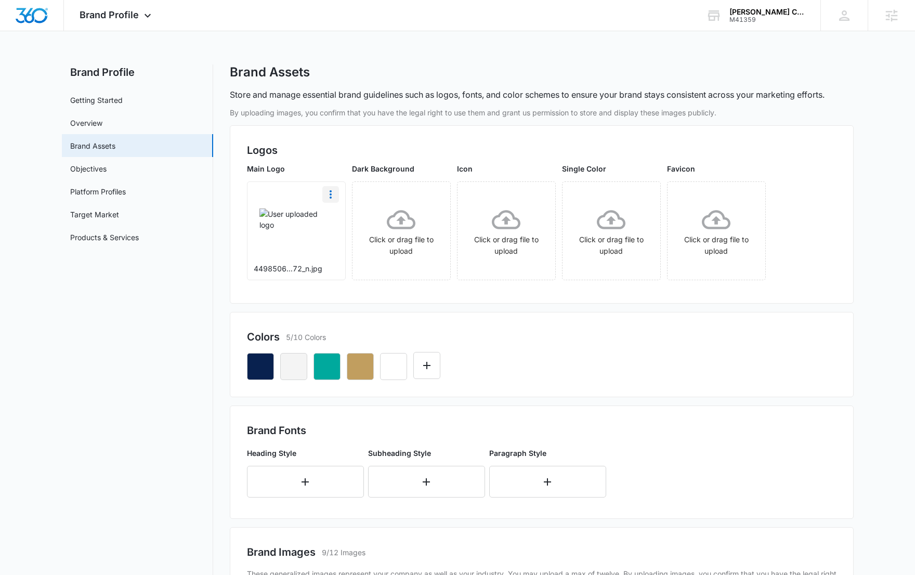
click at [325, 196] on icon "More" at bounding box center [331, 194] width 12 height 12
click at [359, 243] on button "Delete" at bounding box center [358, 239] width 71 height 16
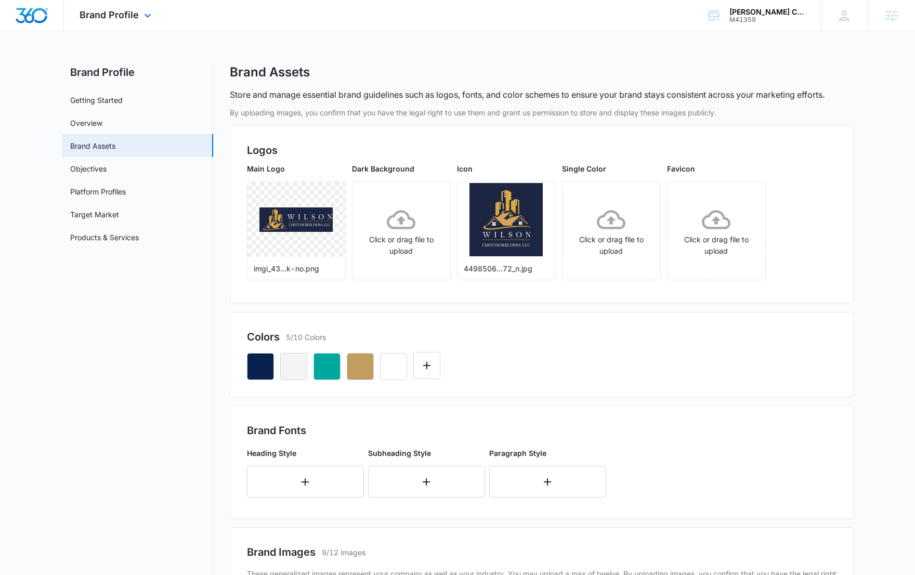
click at [22, 15] on img "Dashboard" at bounding box center [31, 16] width 33 height 16
